Goal: Task Accomplishment & Management: Complete application form

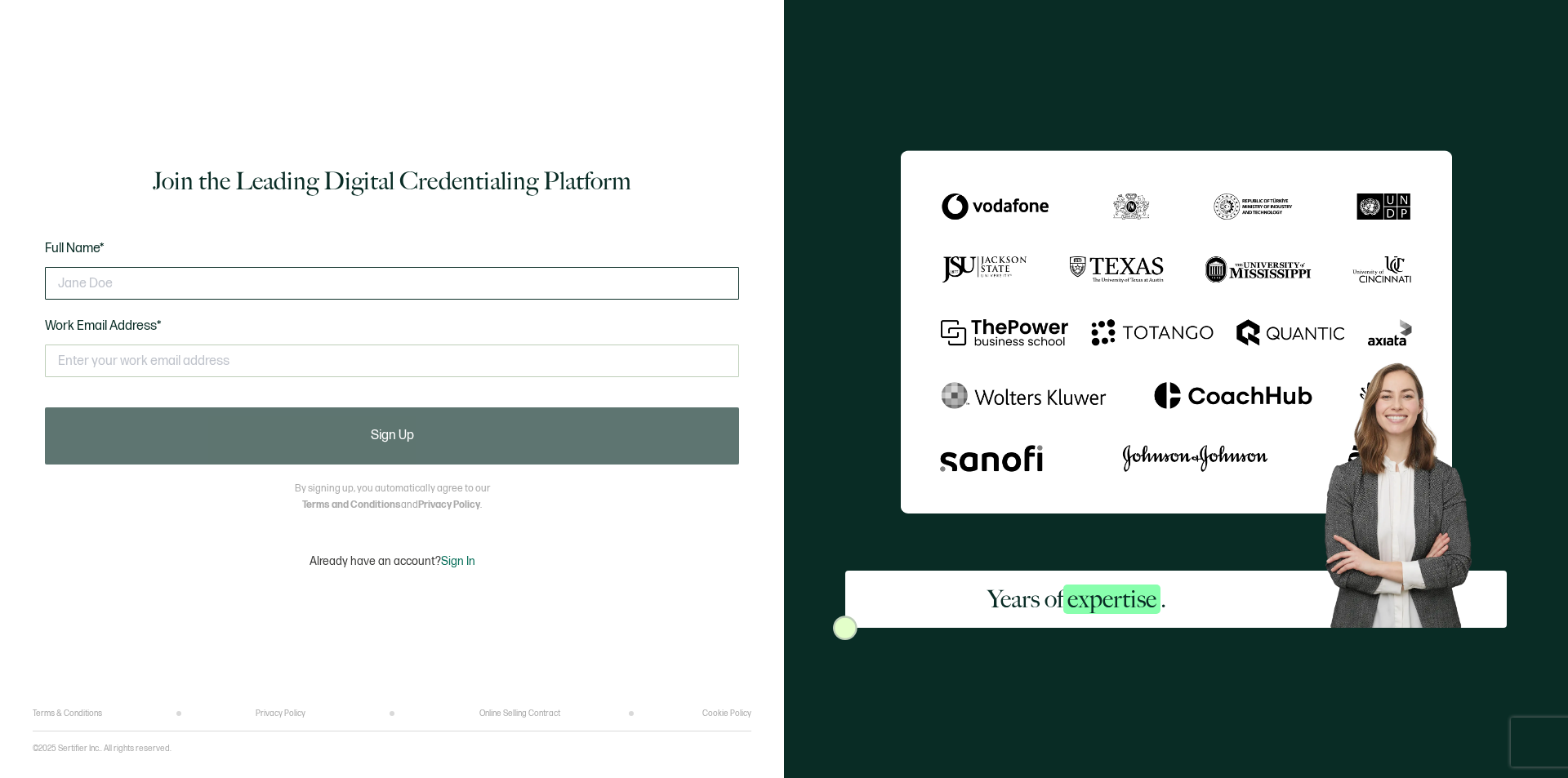
click at [138, 280] on input "text" at bounding box center [391, 283] width 694 height 33
type input "[PERSON_NAME]"
click at [130, 375] on input "text" at bounding box center [391, 361] width 694 height 33
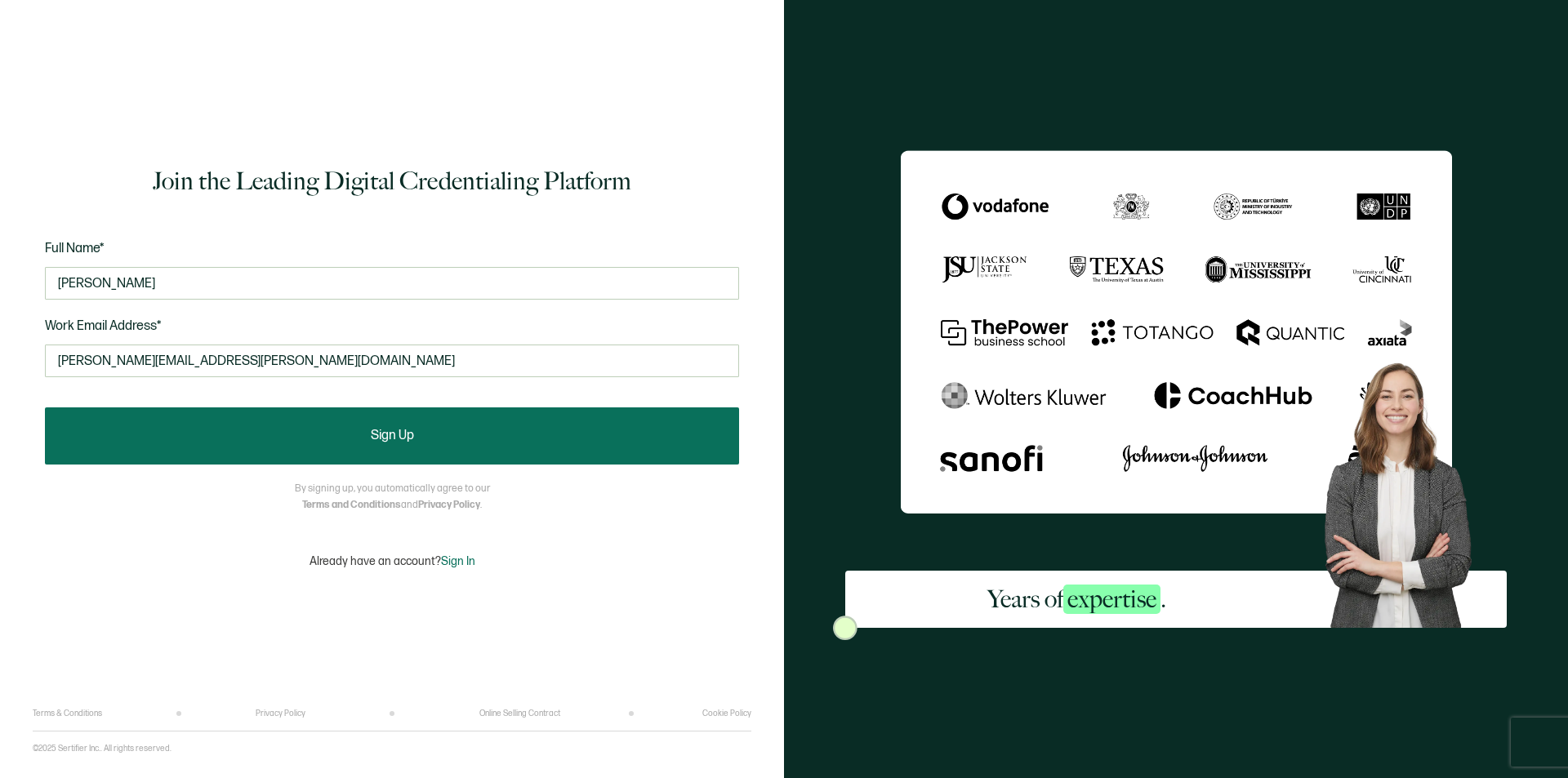
type input "[PERSON_NAME][EMAIL_ADDRESS][PERSON_NAME][DOMAIN_NAME]"
click at [172, 421] on button "Sign Up" at bounding box center [391, 436] width 694 height 57
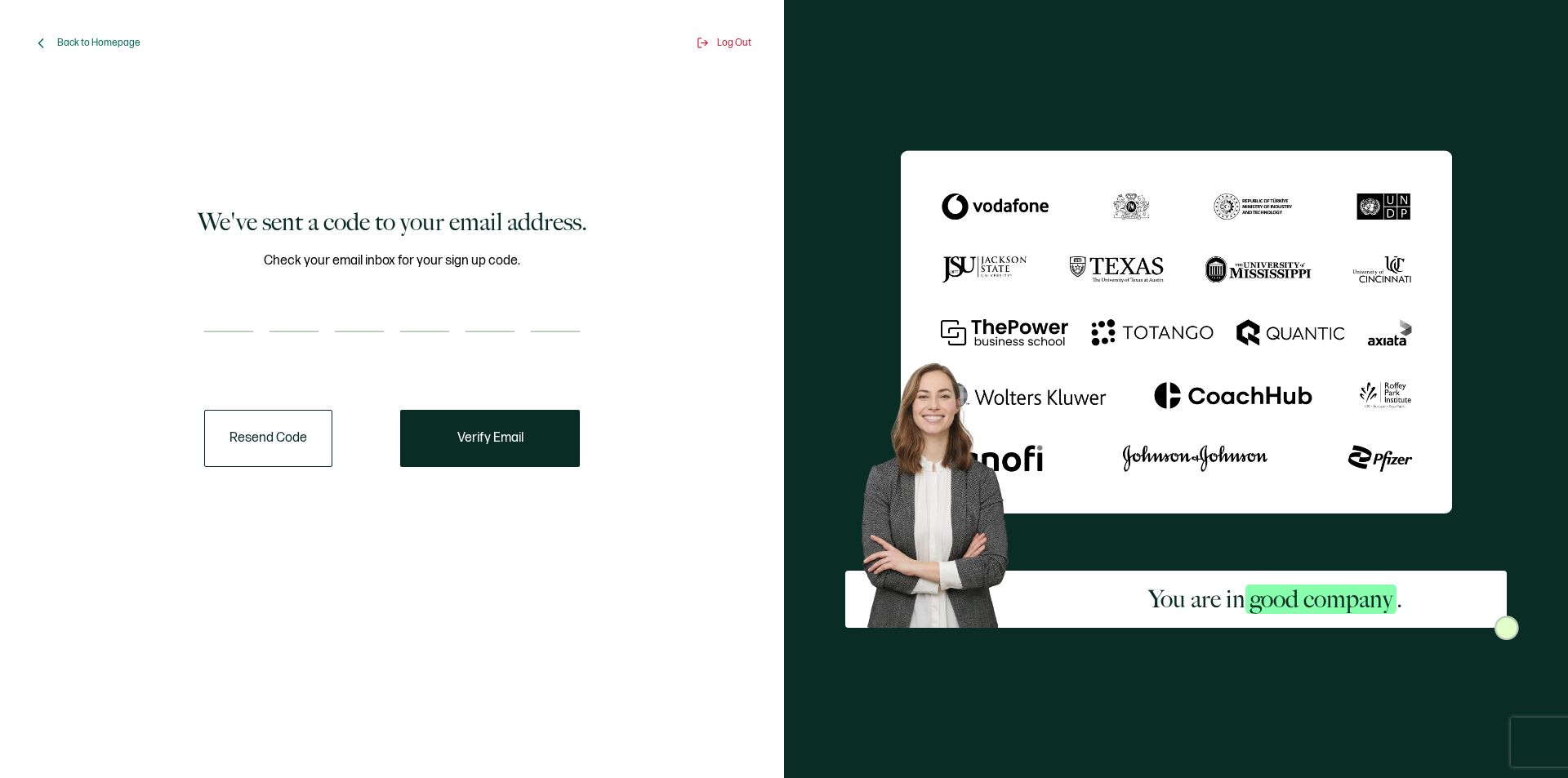
paste input "1"
type input "1"
type input "0"
type input "2"
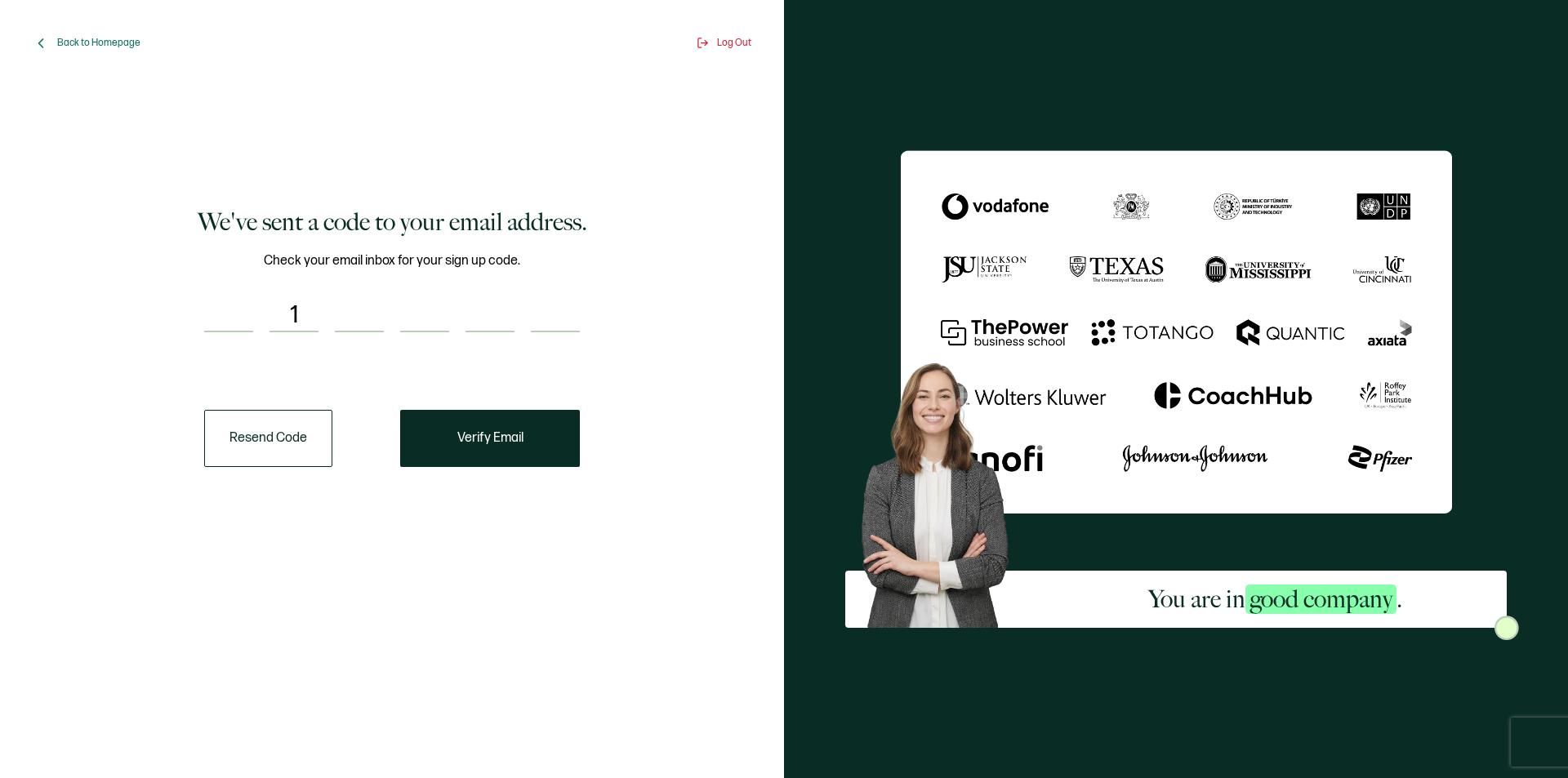
type input "9"
drag, startPoint x: 593, startPoint y: 317, endPoint x: 424, endPoint y: 308, distance: 169.2
click at [295, 308] on div "We've sent a code to your email address. Check your email inbox for your sign u…" at bounding box center [391, 336] width 694 height 485
type input "9"
click at [331, 286] on div "Check your email inbox for your sign up code. 9 1 0 2" at bounding box center [392, 302] width 376 height 102
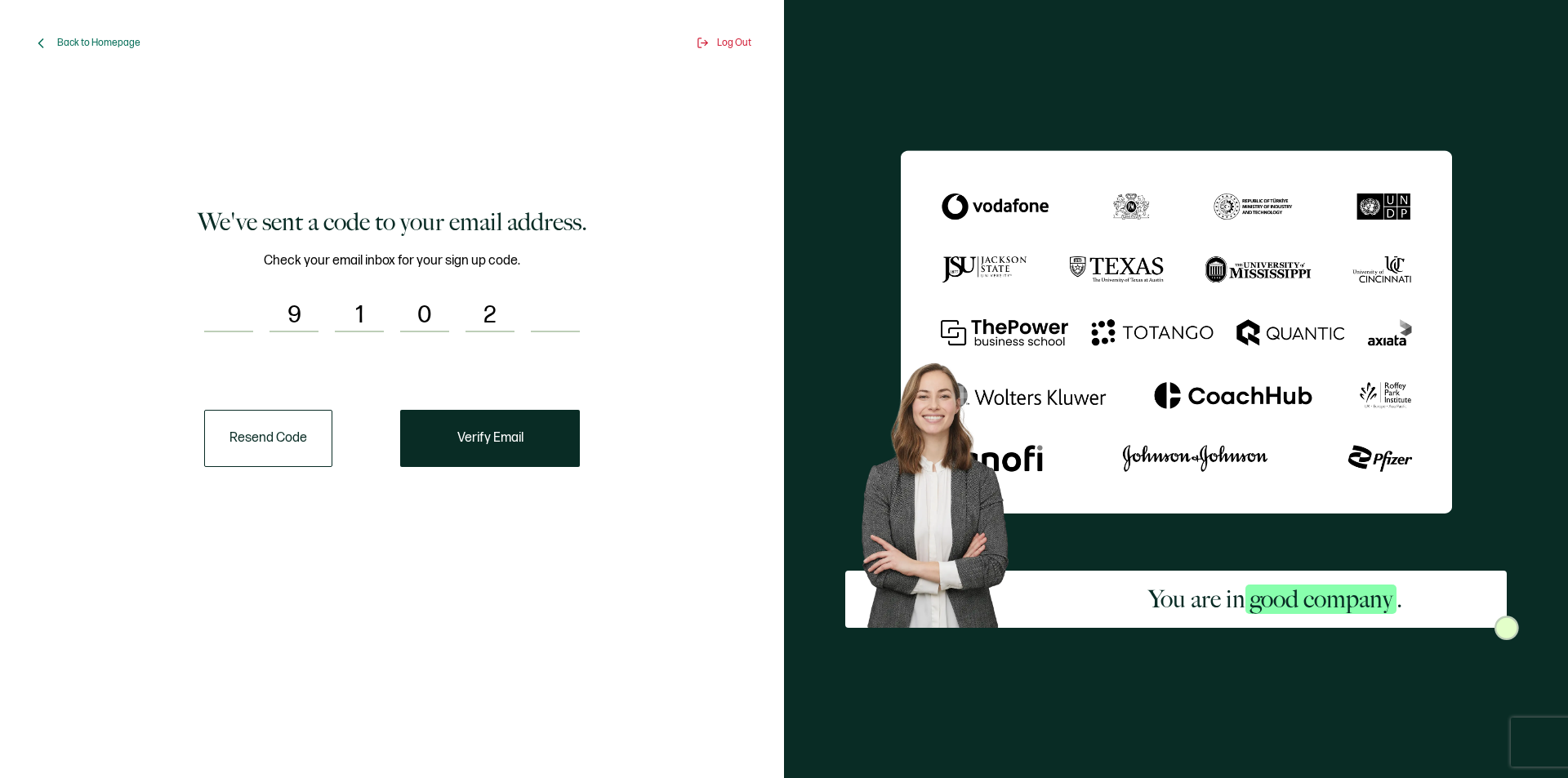
drag, startPoint x: 269, startPoint y: 302, endPoint x: 527, endPoint y: 320, distance: 258.6
click at [527, 320] on div "9 1 0 2" at bounding box center [392, 316] width 376 height 33
drag, startPoint x: 503, startPoint y: 310, endPoint x: 413, endPoint y: 311, distance: 90.0
click at [413, 311] on div "1 0 2" at bounding box center [392, 316] width 376 height 33
drag, startPoint x: 441, startPoint y: 311, endPoint x: 376, endPoint y: 315, distance: 65.1
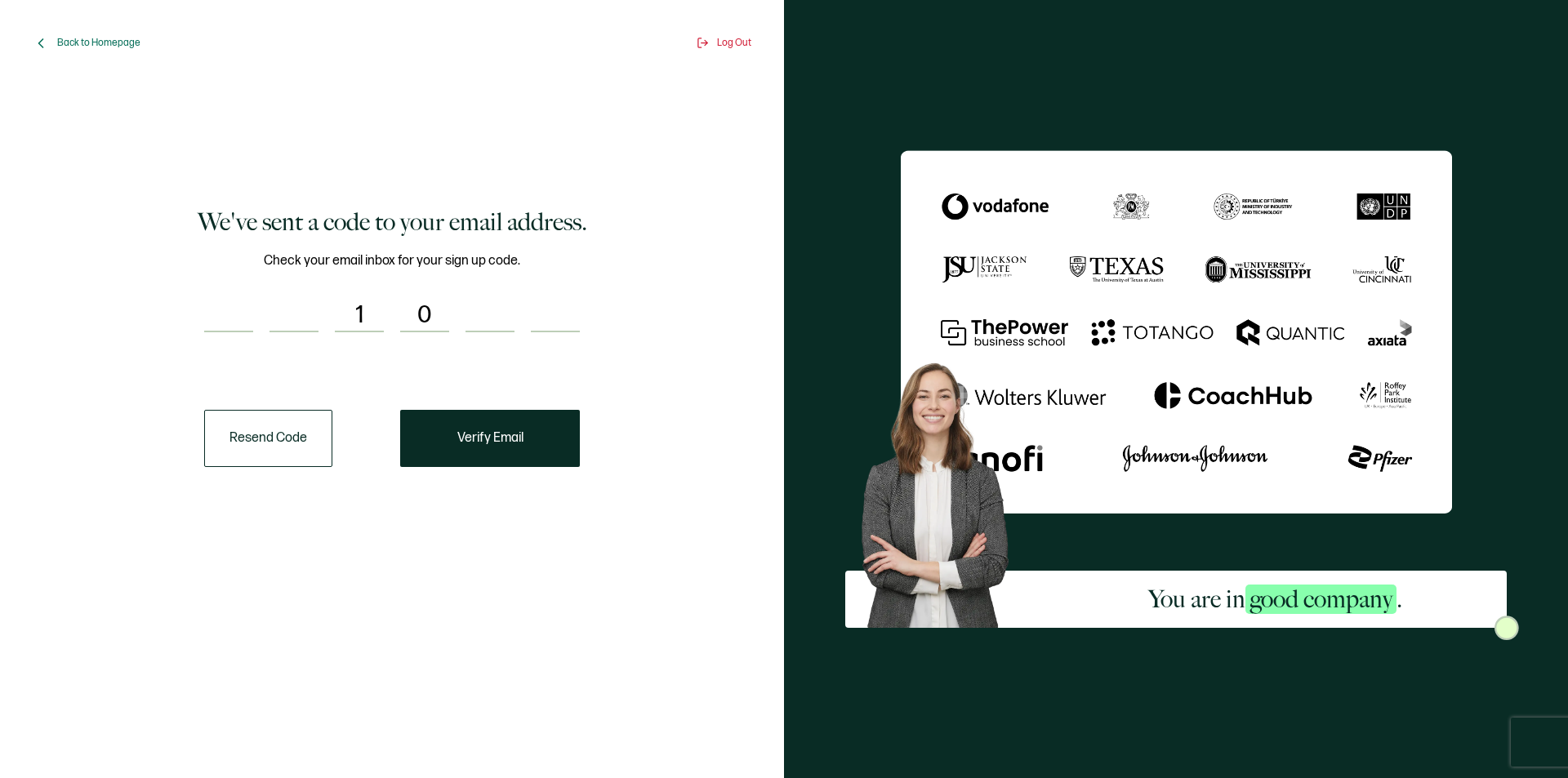
click at [376, 315] on div "1 0" at bounding box center [392, 316] width 376 height 33
drag, startPoint x: 375, startPoint y: 311, endPoint x: 341, endPoint y: 312, distance: 34.0
click at [341, 312] on input "number" at bounding box center [359, 316] width 49 height 33
drag, startPoint x: 263, startPoint y: 315, endPoint x: 227, endPoint y: 314, distance: 36.0
click at [227, 314] on input "number" at bounding box center [228, 316] width 49 height 33
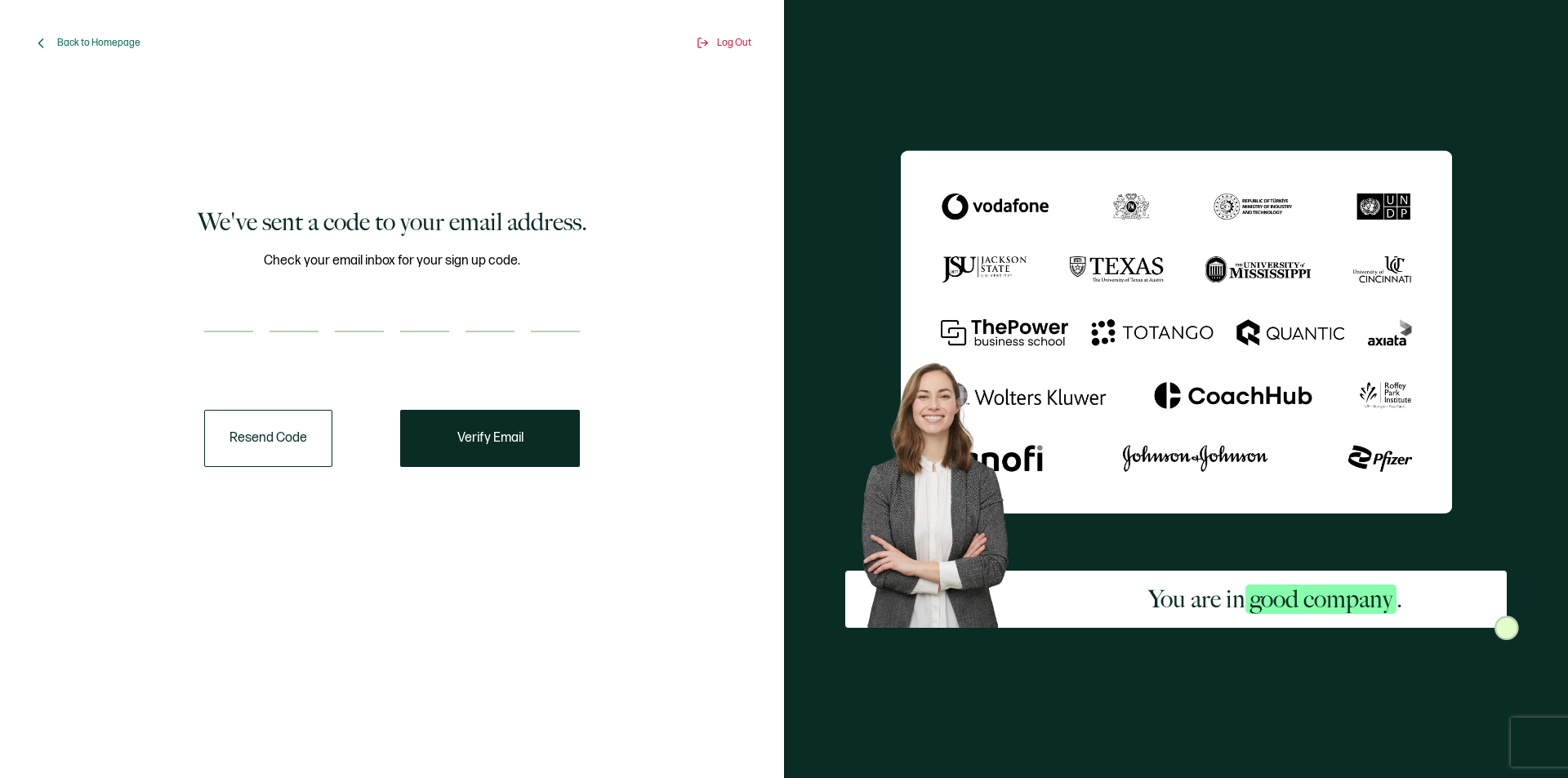
paste input "7"
type input "7"
type input "1"
type input "4"
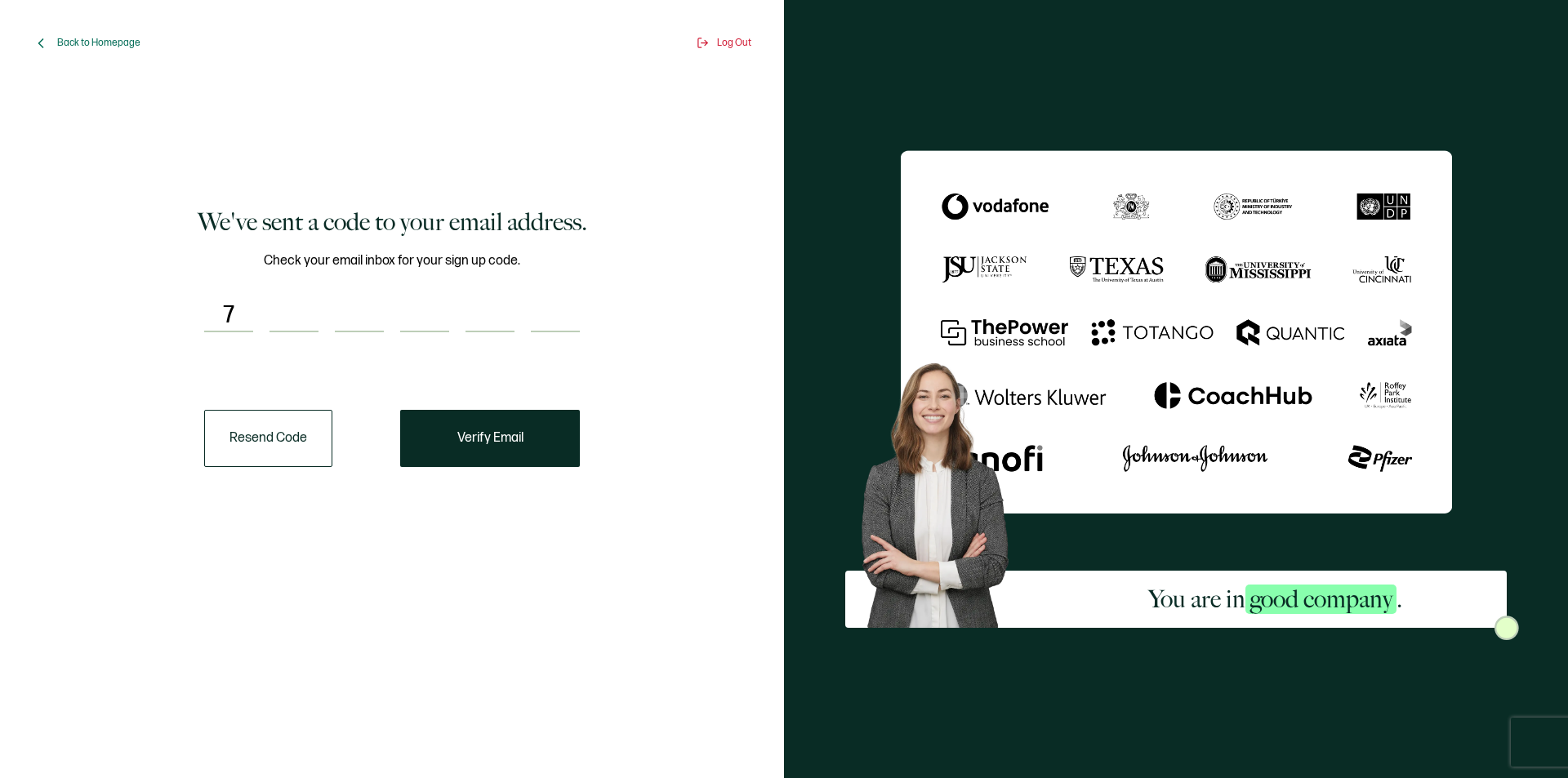
type input "3"
type input "8"
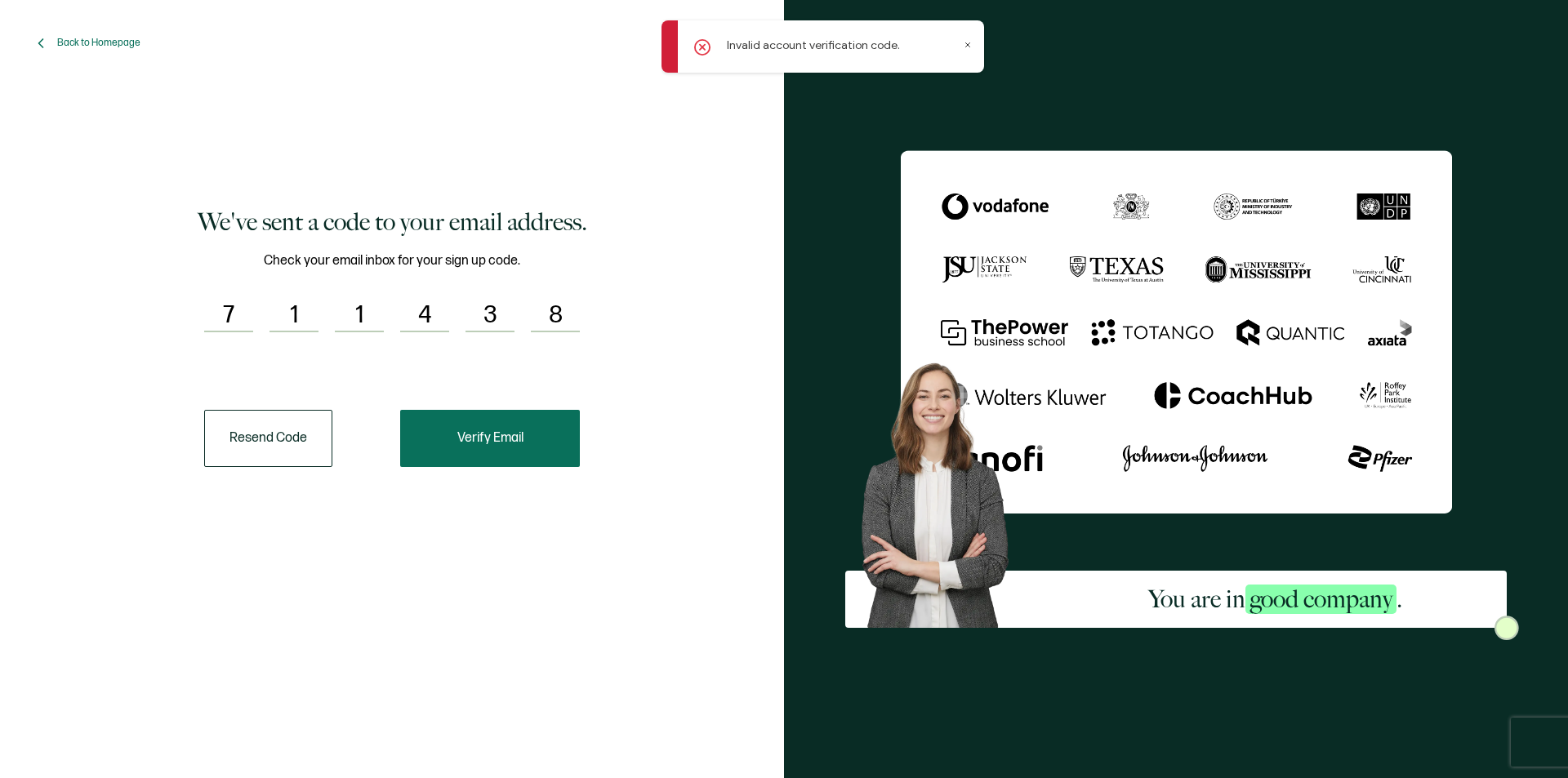
click at [417, 453] on button "Verify Email" at bounding box center [490, 439] width 179 height 57
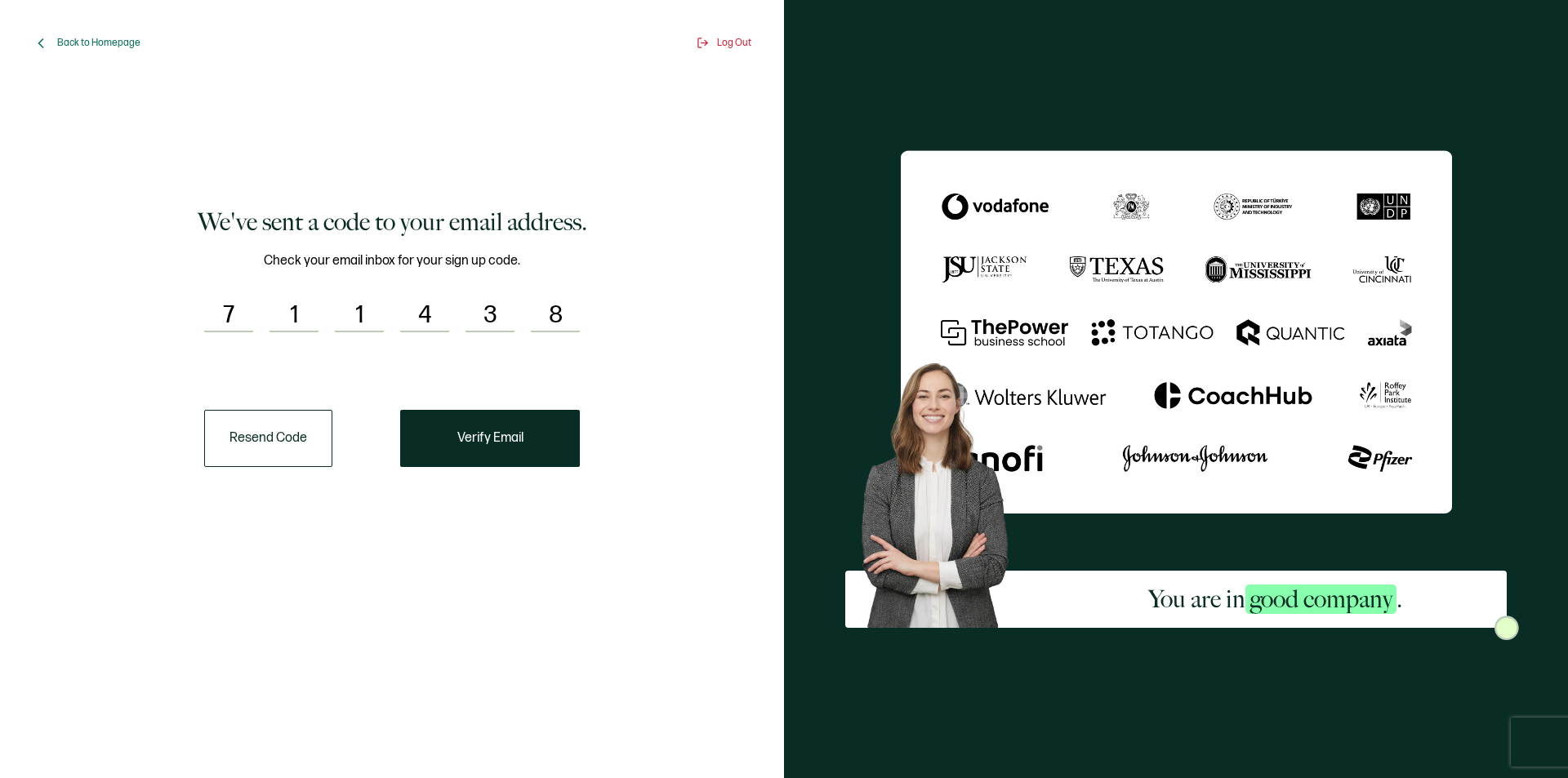
drag, startPoint x: 547, startPoint y: 318, endPoint x: 126, endPoint y: 269, distance: 423.8
click at [126, 269] on div "We've sent a code to your email address. Check your email inbox for your sign u…" at bounding box center [391, 336] width 694 height 485
drag, startPoint x: 209, startPoint y: 304, endPoint x: 173, endPoint y: 178, distance: 131.0
click at [327, 302] on div "We've sent a code to your email address. Check your email inbox for your sign u…" at bounding box center [391, 336] width 694 height 485
click at [92, 41] on span "Back to Homepage" at bounding box center [98, 43] width 84 height 12
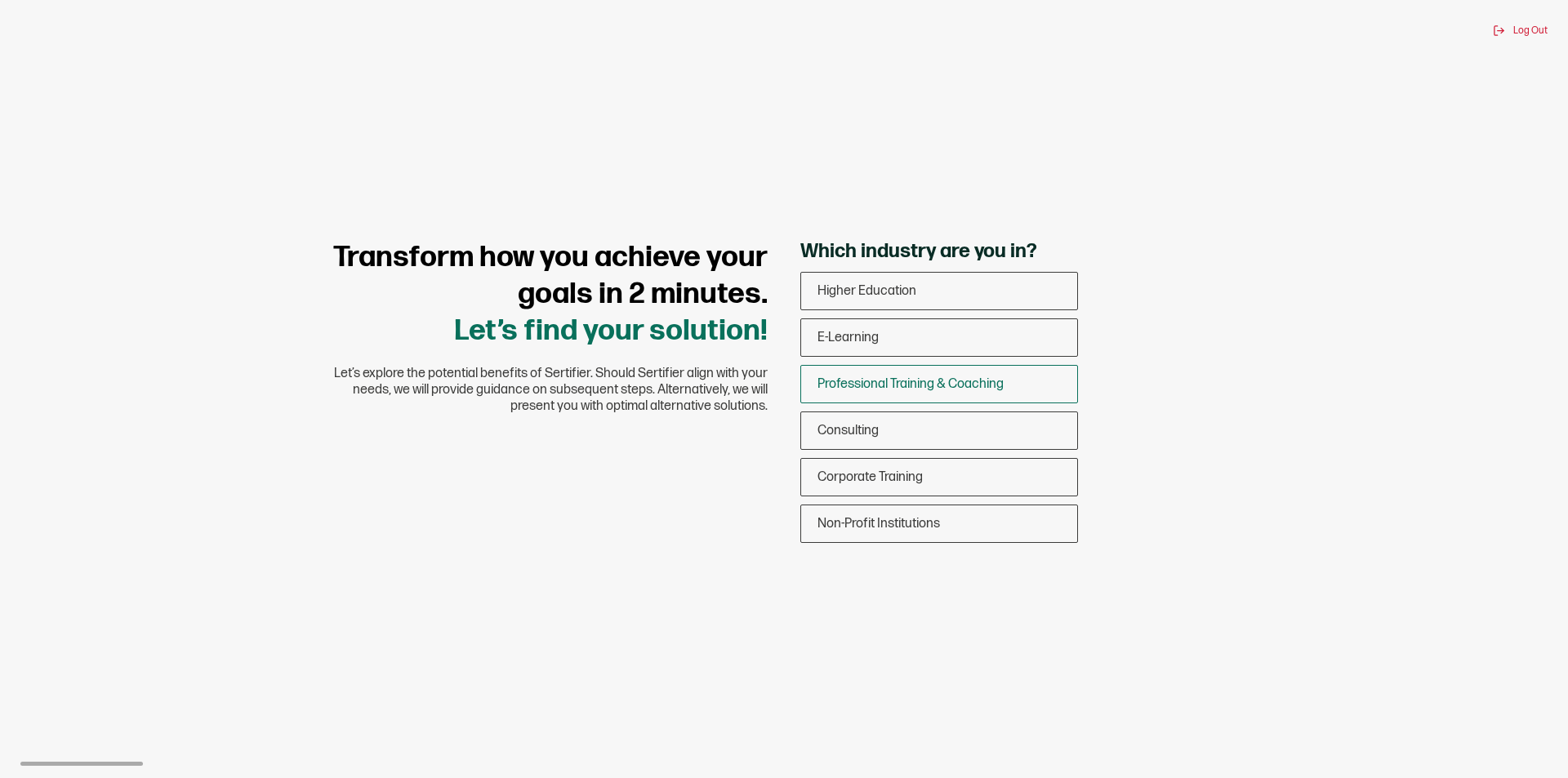
click at [835, 374] on div "Professional Training & Coaching" at bounding box center [939, 383] width 276 height 39
click at [0, 0] on input "Professional Training & Coaching" at bounding box center [0, 0] width 0 height 0
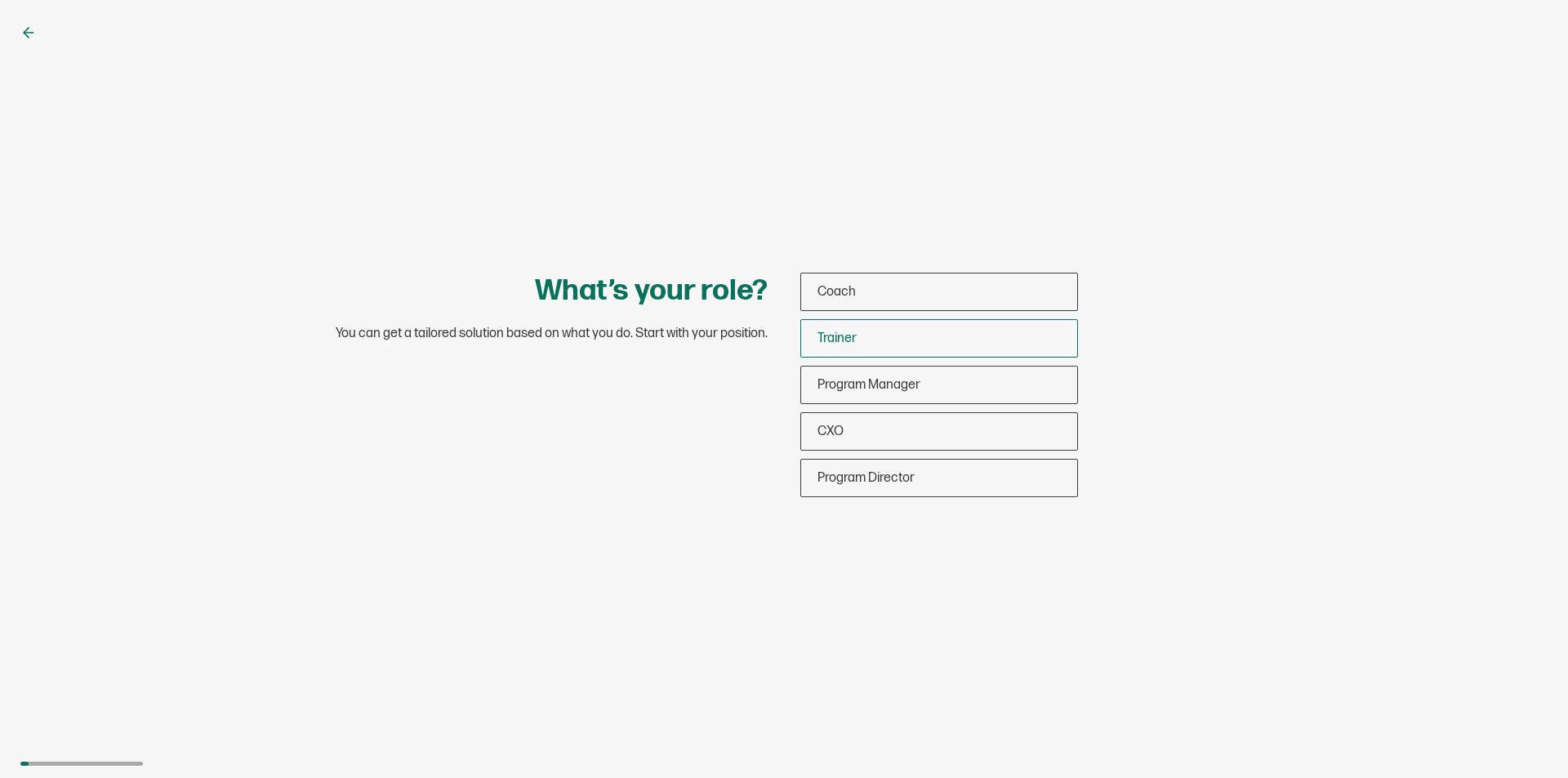
click at [828, 331] on div "Trainer" at bounding box center [939, 338] width 276 height 39
click at [0, 0] on input "Trainer" at bounding box center [0, 0] width 0 height 0
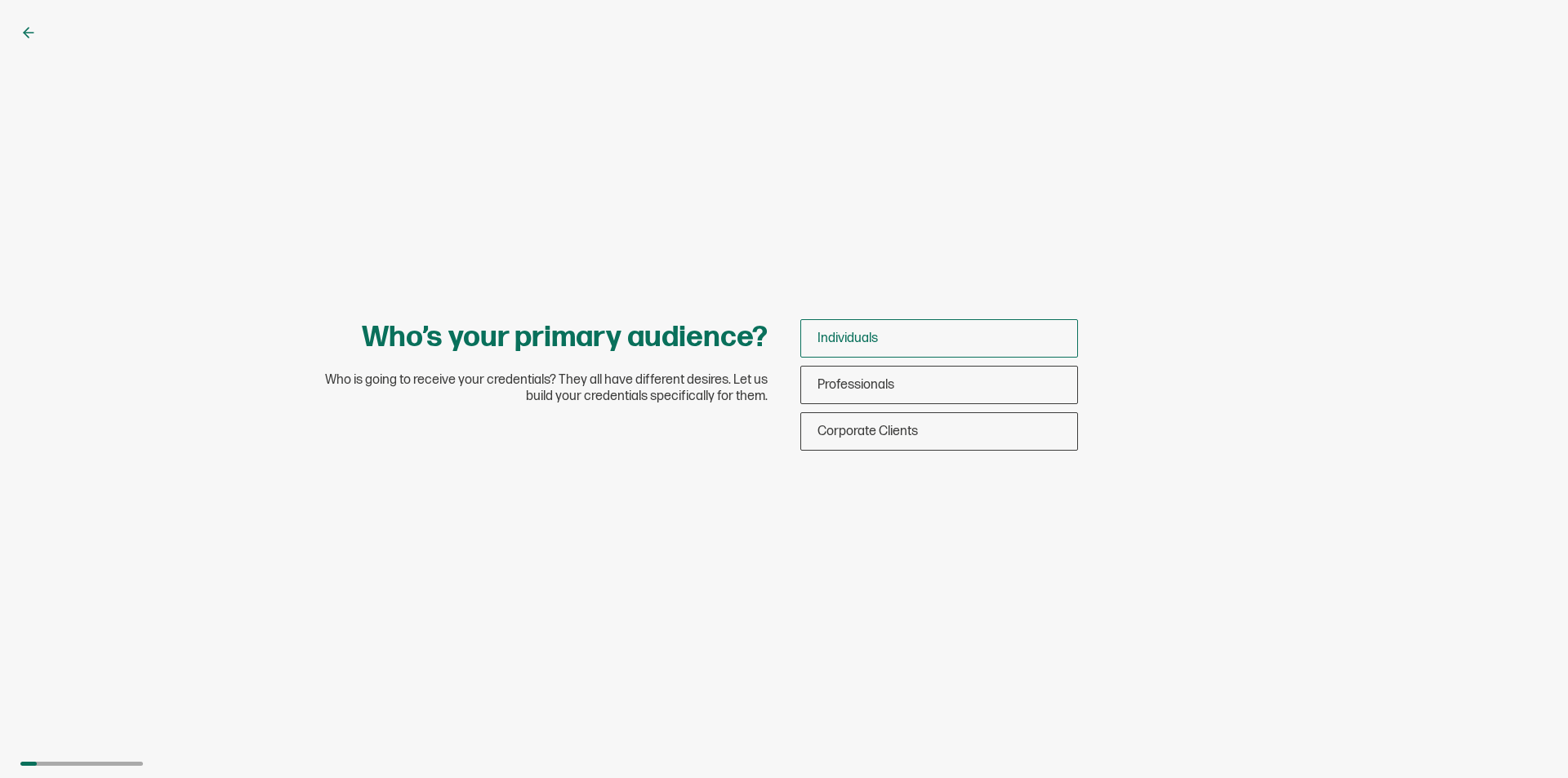
click at [841, 342] on span "Individuals" at bounding box center [847, 339] width 60 height 16
click at [0, 0] on input "Individuals" at bounding box center [0, 0] width 0 height 0
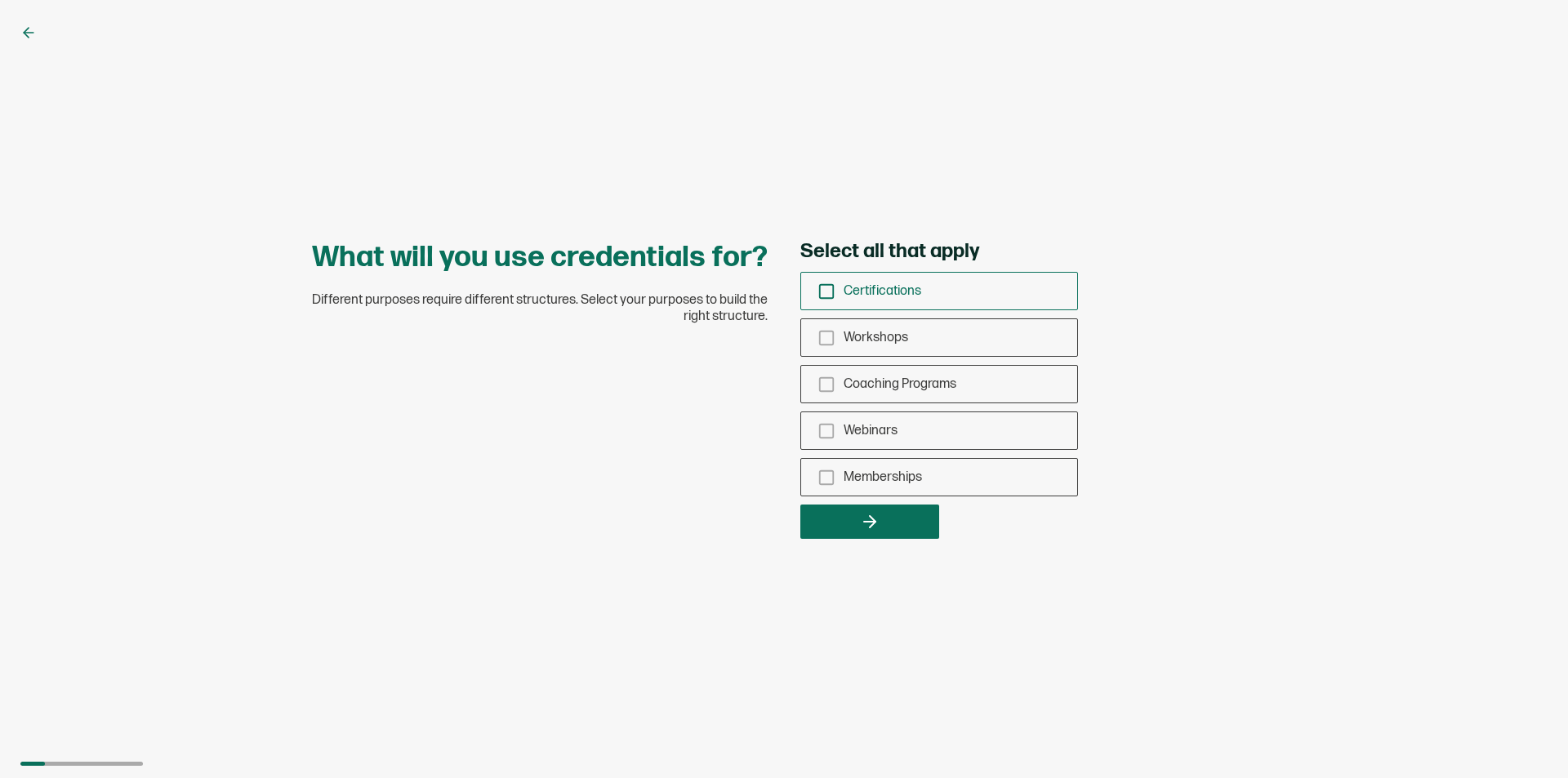
click at [854, 294] on span "Certifications" at bounding box center [883, 291] width 78 height 16
click at [0, 0] on input "Certifications" at bounding box center [0, 0] width 0 height 0
click at [846, 538] on div "What will you use credentials for? Different purposes require different structu…" at bounding box center [784, 389] width 1568 height 778
click at [845, 524] on button "button" at bounding box center [869, 521] width 139 height 34
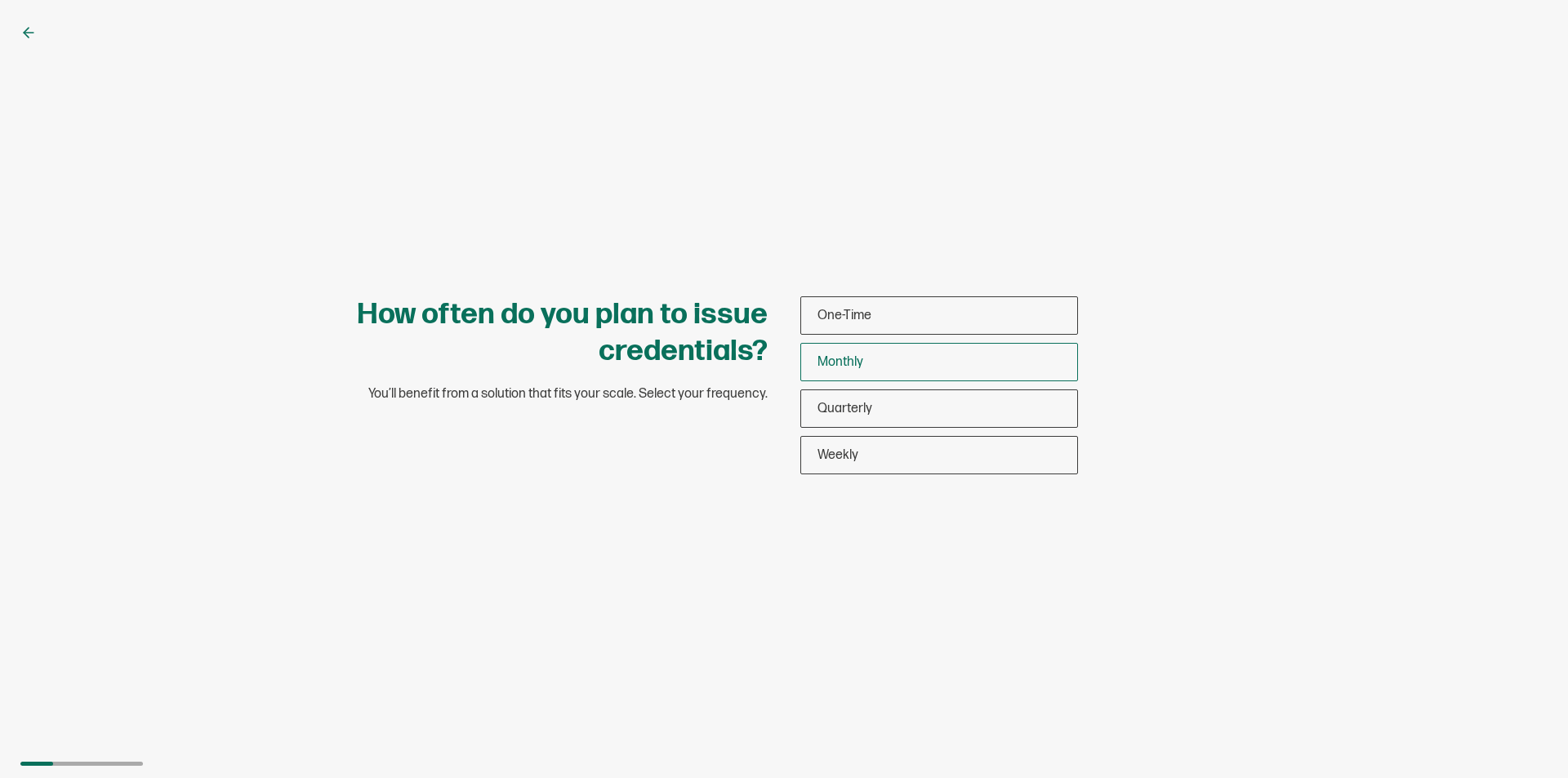
click at [839, 369] on span "Monthly" at bounding box center [840, 362] width 46 height 16
click at [0, 0] on input "Monthly" at bounding box center [0, 0] width 0 height 0
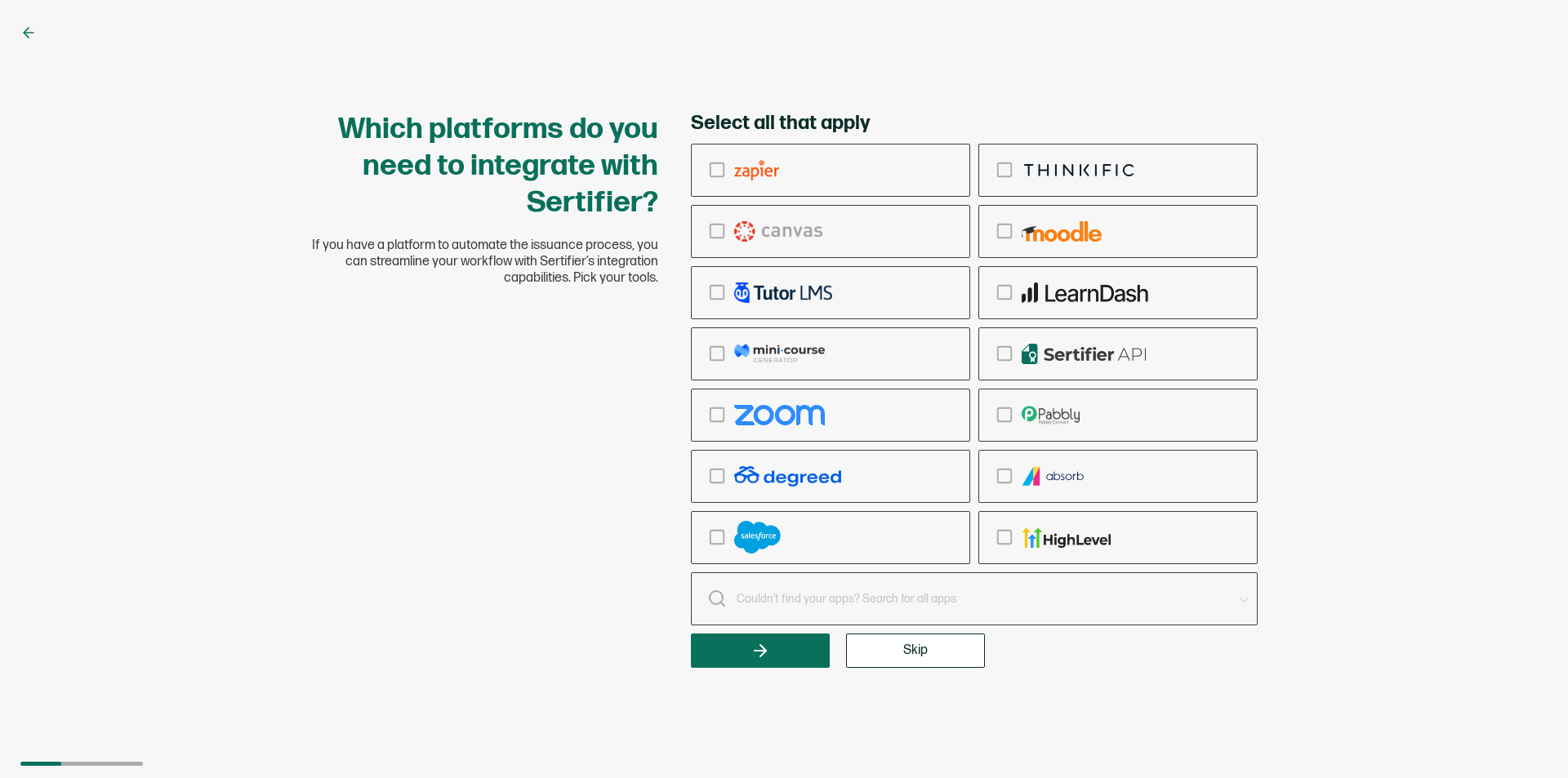
click at [909, 638] on button "Skip" at bounding box center [915, 650] width 139 height 34
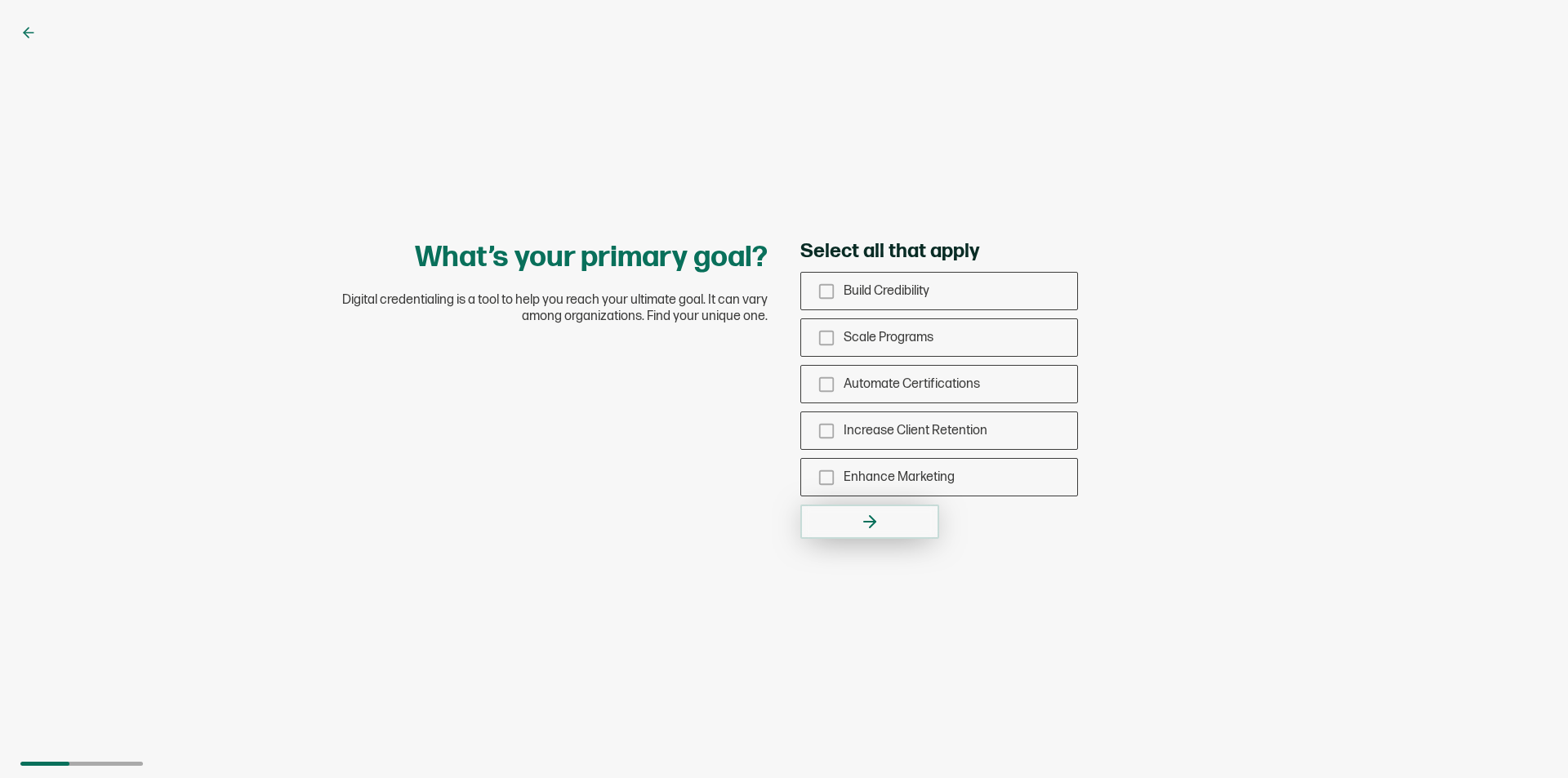
click at [909, 529] on button "button" at bounding box center [869, 521] width 139 height 34
